Goal: Task Accomplishment & Management: Use online tool/utility

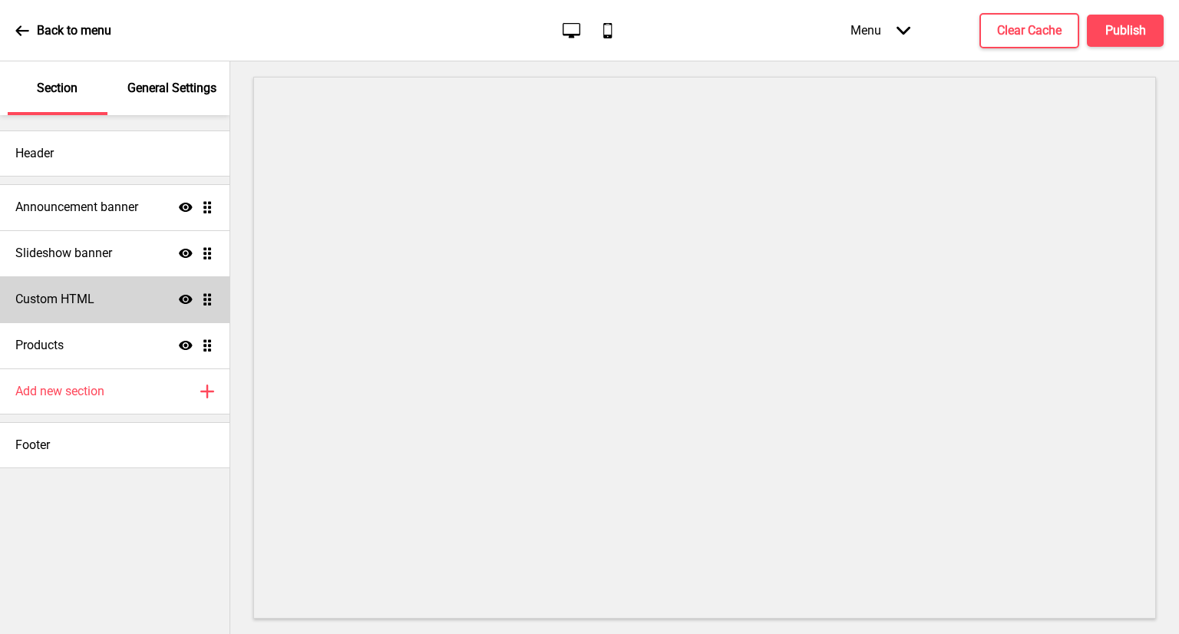
click at [114, 307] on div "Custom HTML Show Drag" at bounding box center [115, 299] width 230 height 46
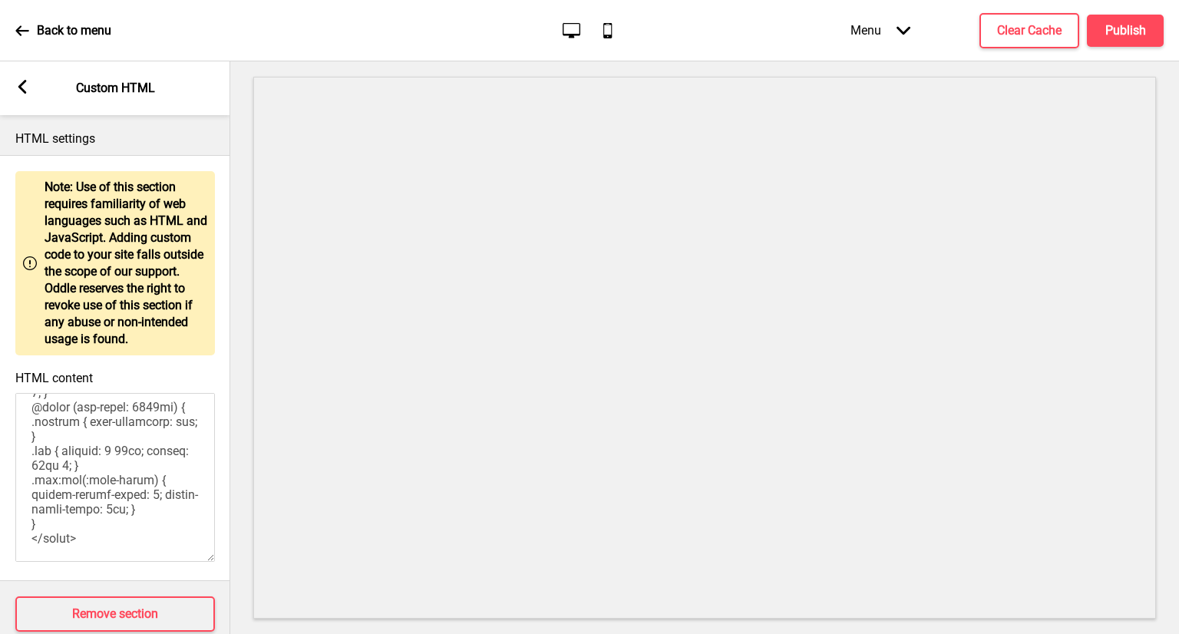
scroll to position [41, 0]
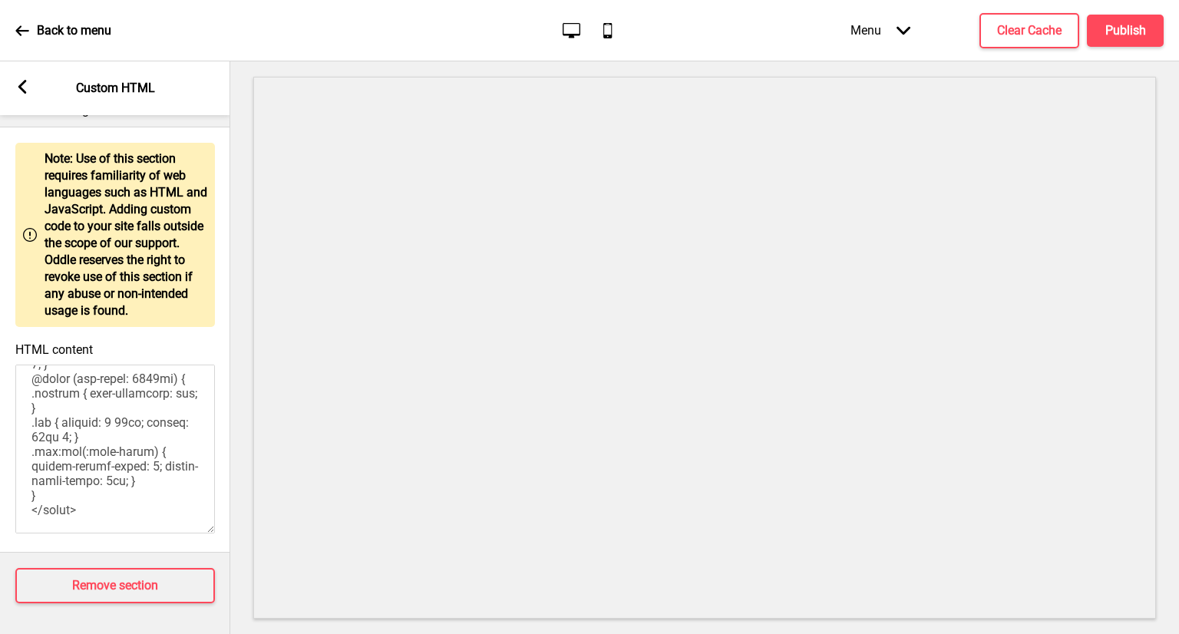
drag, startPoint x: 31, startPoint y: 415, endPoint x: 149, endPoint y: 510, distance: 151.3
click at [149, 510] on textarea "HTML content" at bounding box center [115, 449] width 200 height 169
click at [119, 496] on textarea "HTML content" at bounding box center [115, 449] width 200 height 169
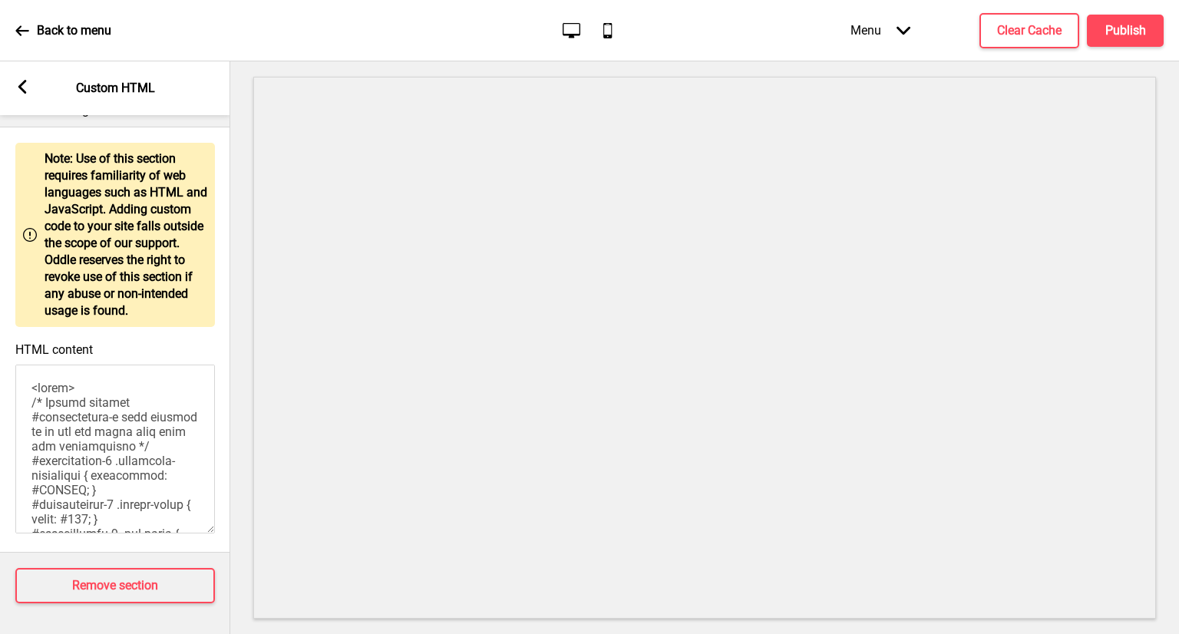
drag, startPoint x: 129, startPoint y: 495, endPoint x: 0, endPoint y: 124, distance: 393.3
click at [0, 124] on div "HTML settings Warning Note: Use of this section requires familiarity of web lan…" at bounding box center [115, 320] width 230 height 466
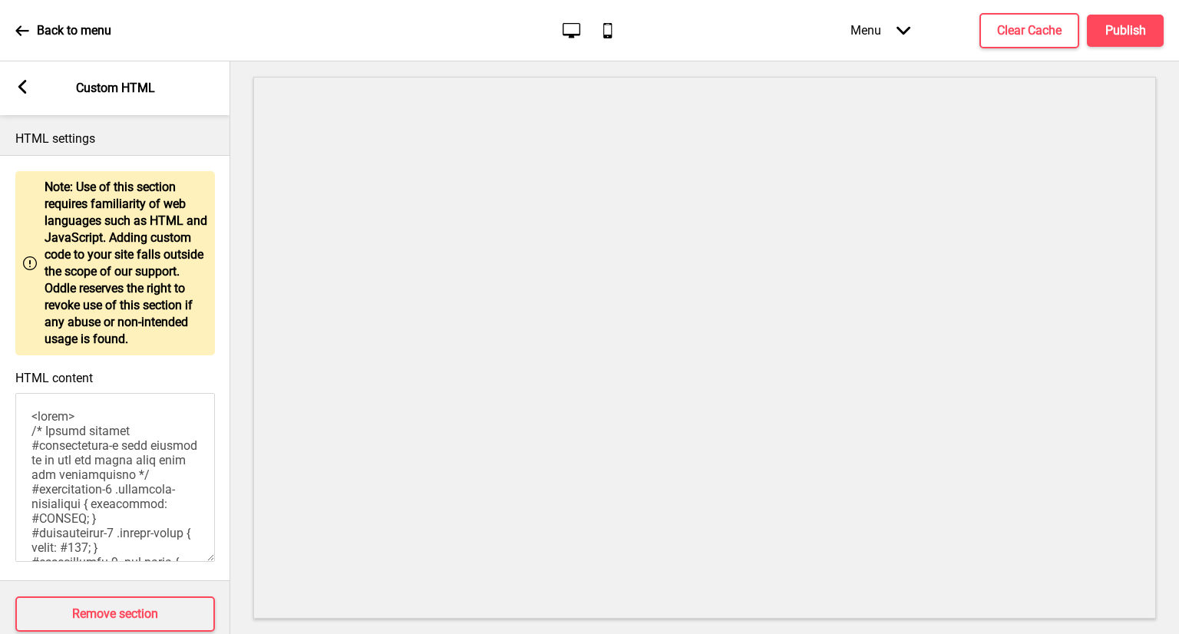
paste textarea "/* Make the whole box clickable without changing its appearance */ #announcemen…"
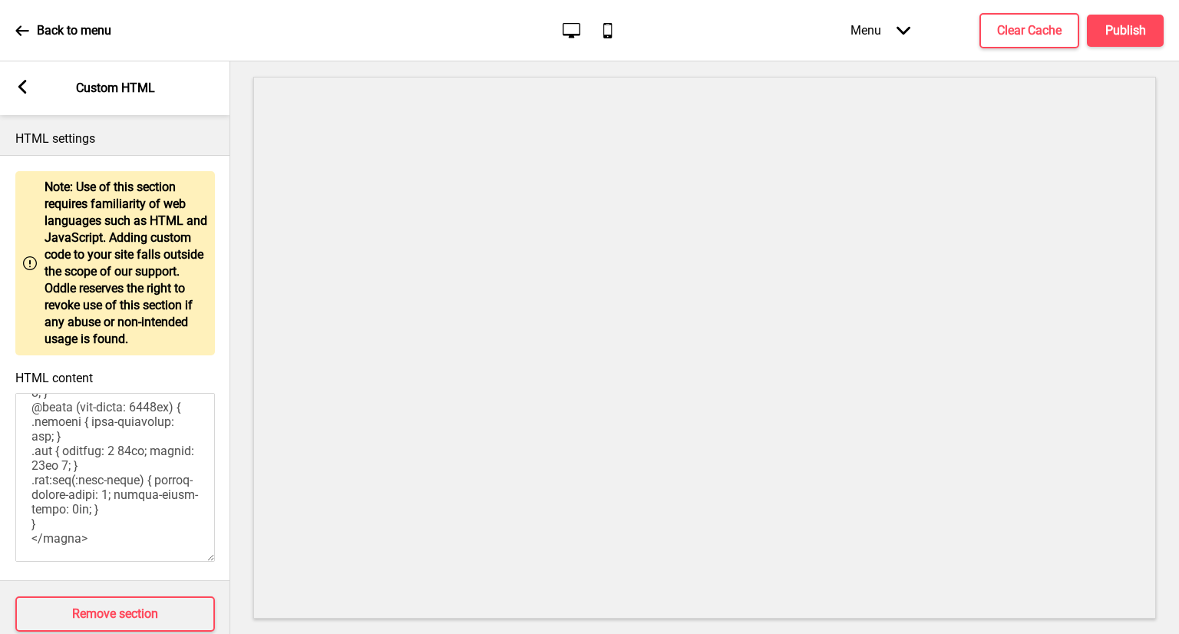
scroll to position [41, 0]
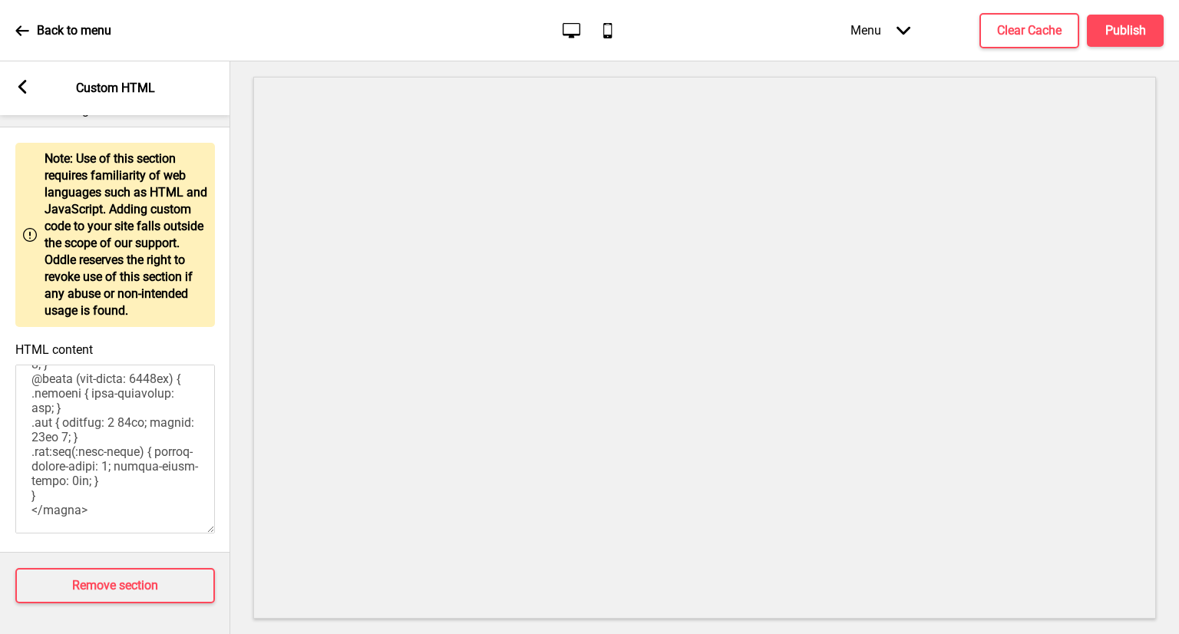
type textarea "<style> /* Please replace #announcement-x with another id if you are using more…"
click at [25, 96] on div "Arrow left" at bounding box center [22, 88] width 14 height 17
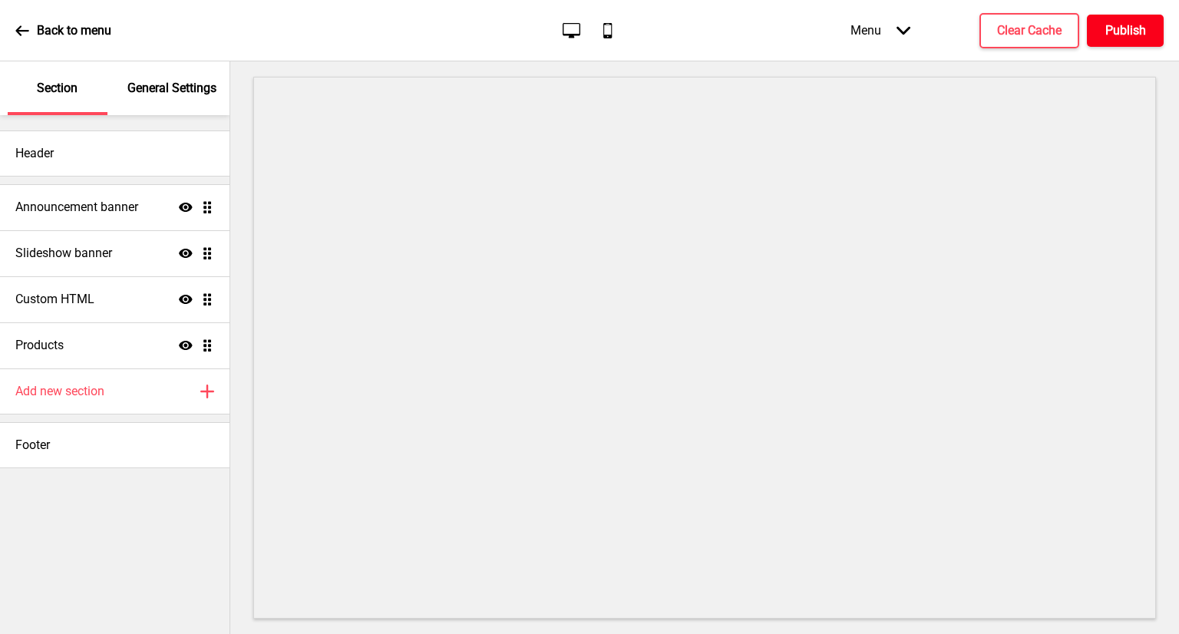
click at [1132, 26] on h4 "Publish" at bounding box center [1126, 30] width 41 height 17
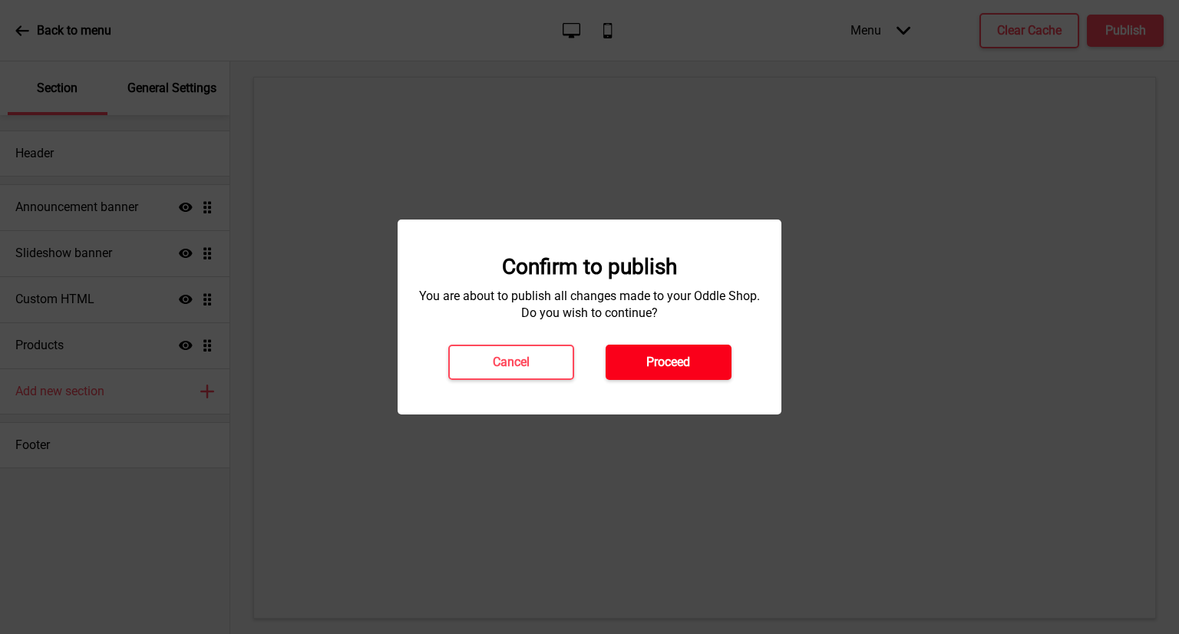
click at [648, 364] on h4 "Proceed" at bounding box center [668, 362] width 44 height 17
